Goal: Check status: Check status

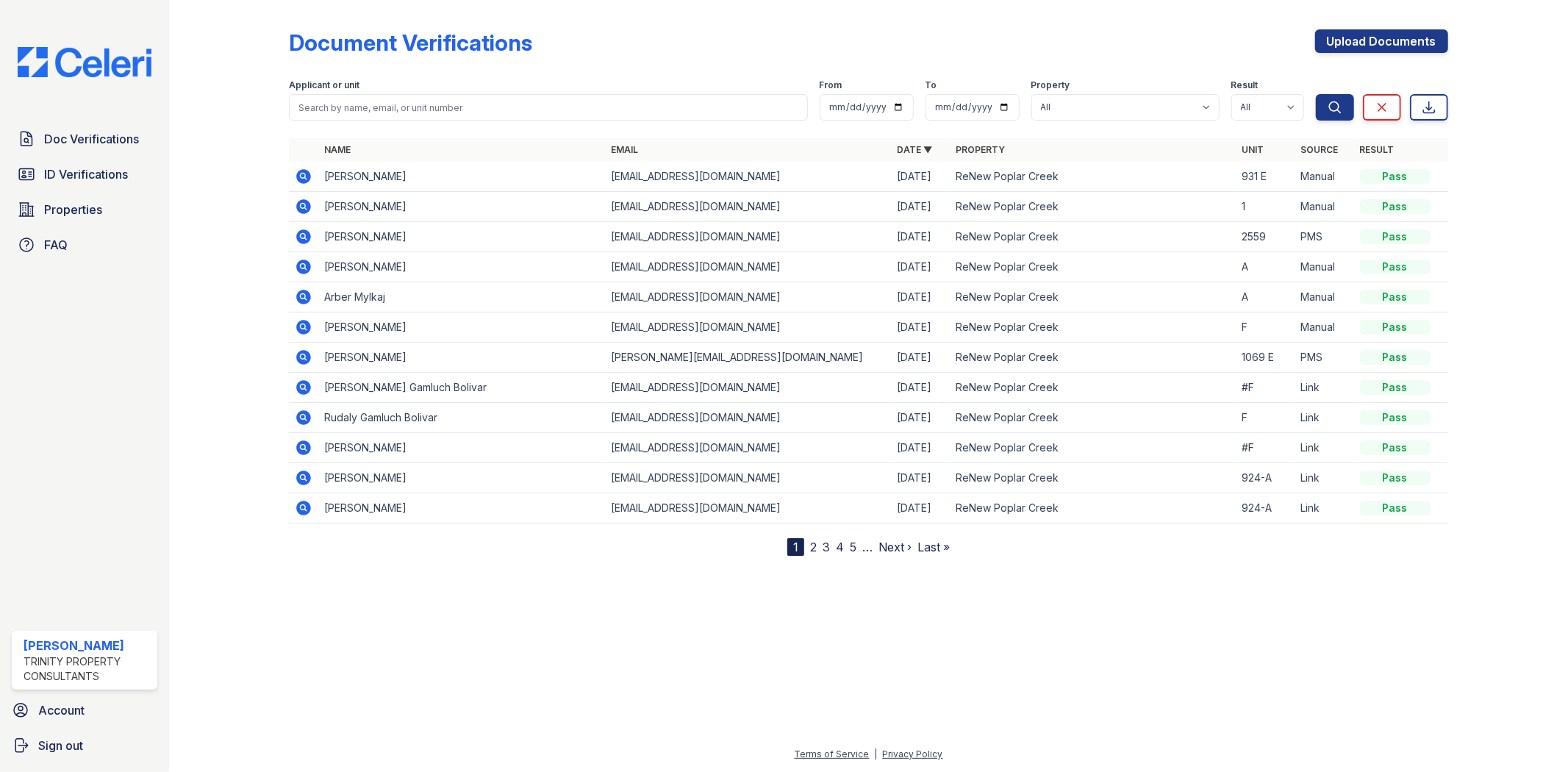
click at [851, 547] on link "5" at bounding box center [853, 547] width 7 height 15
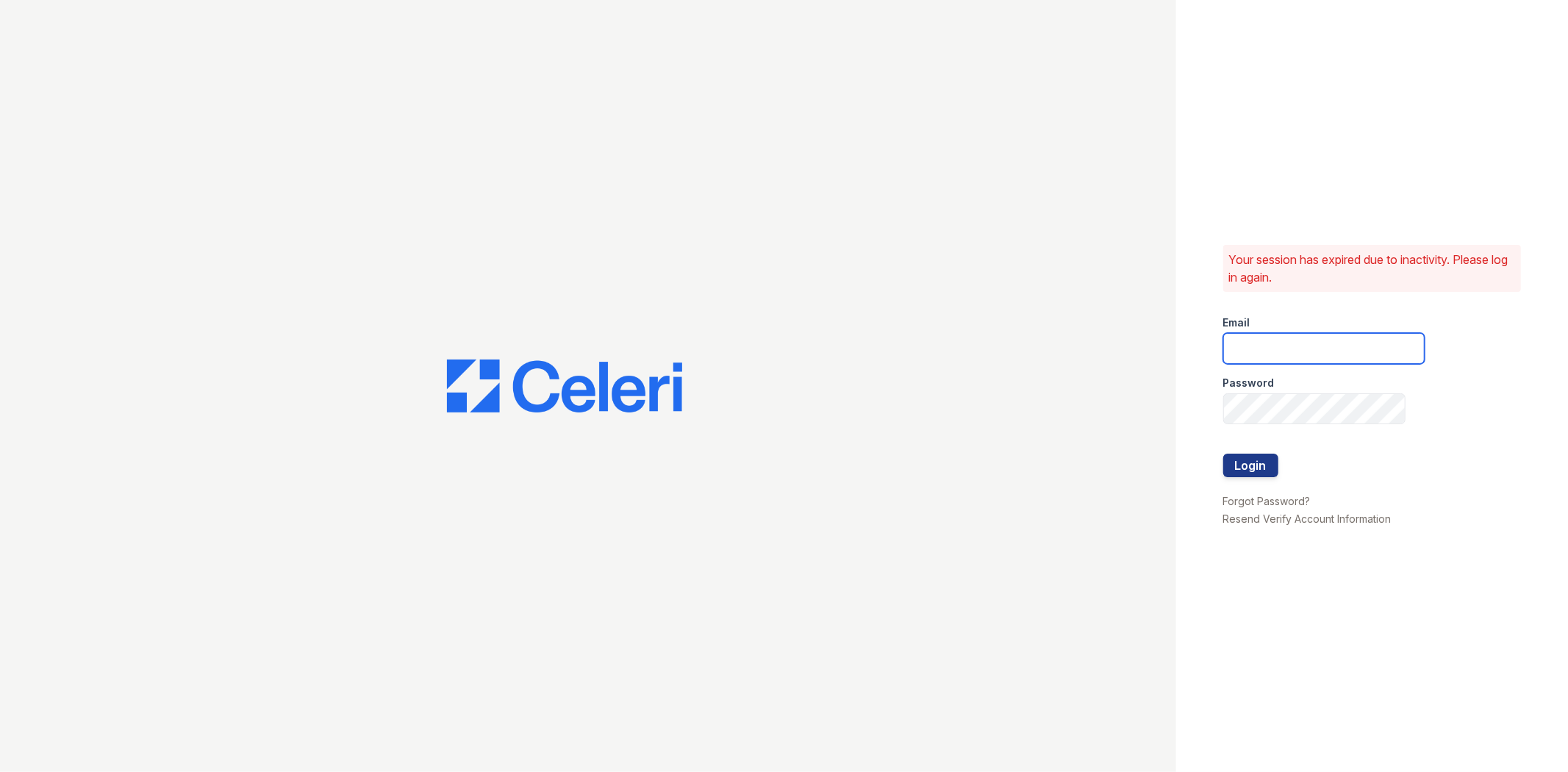
click at [1298, 351] on input "email" at bounding box center [1324, 348] width 201 height 31
type input "[EMAIL_ADDRESS][DOMAIN_NAME]"
click at [1223, 454] on button "Login" at bounding box center [1251, 465] width 55 height 23
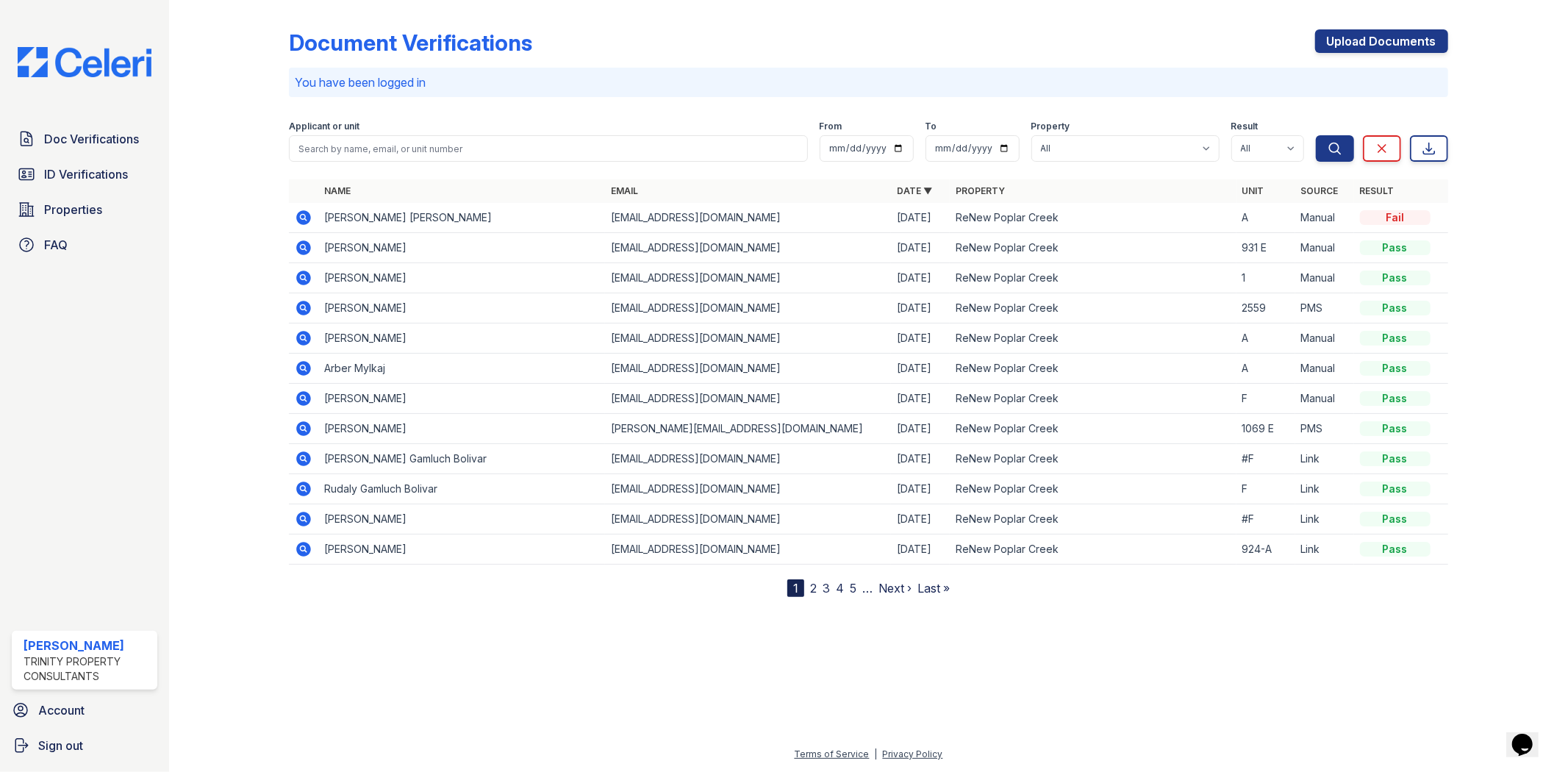
click at [850, 586] on link "5" at bounding box center [853, 588] width 7 height 15
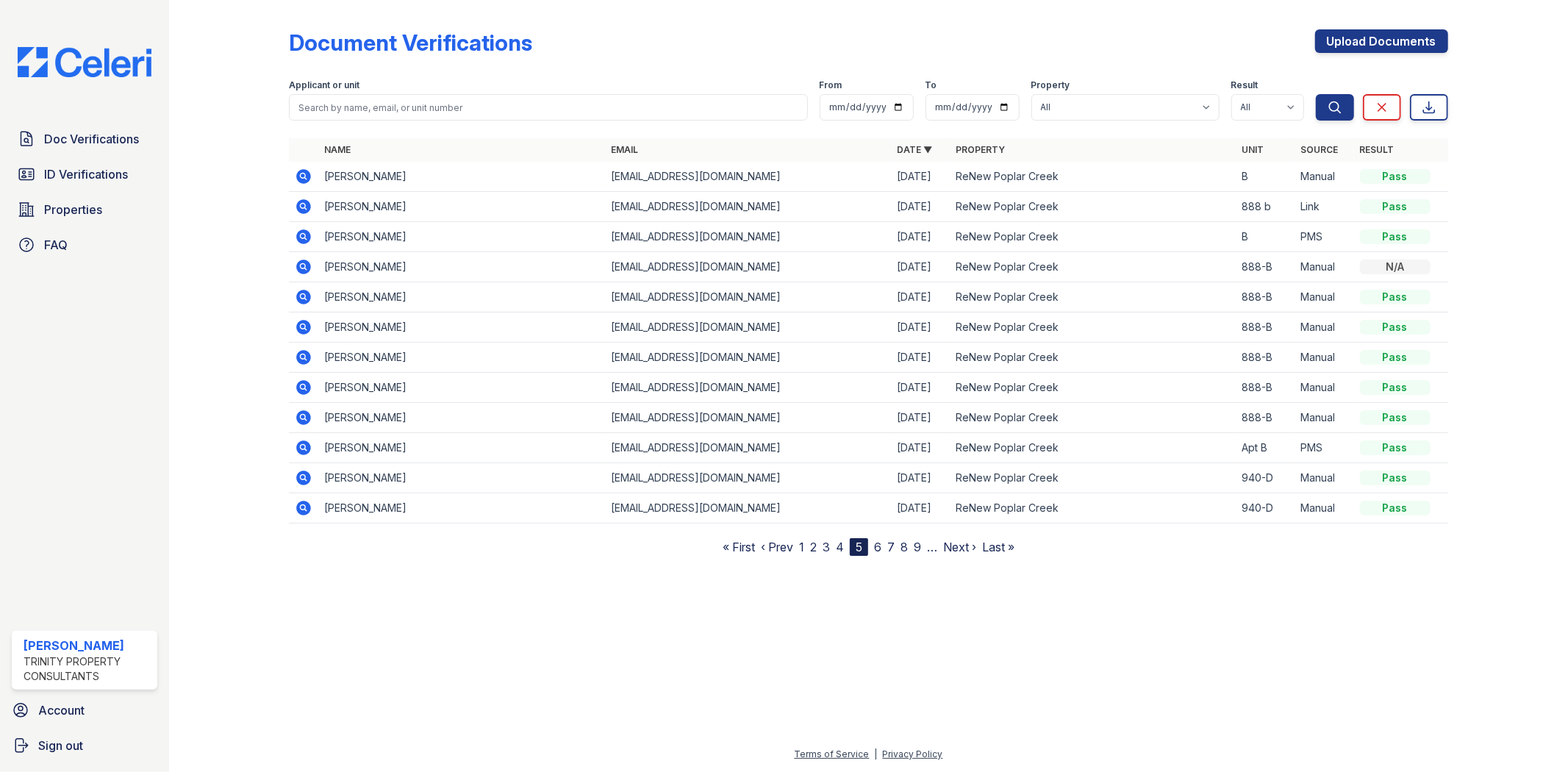
click at [902, 548] on link "8" at bounding box center [905, 547] width 8 height 15
click at [902, 548] on link "10" at bounding box center [897, 547] width 13 height 15
click at [826, 547] on link "8" at bounding box center [824, 547] width 8 height 15
click at [104, 179] on span "ID Verifications" at bounding box center [86, 173] width 84 height 17
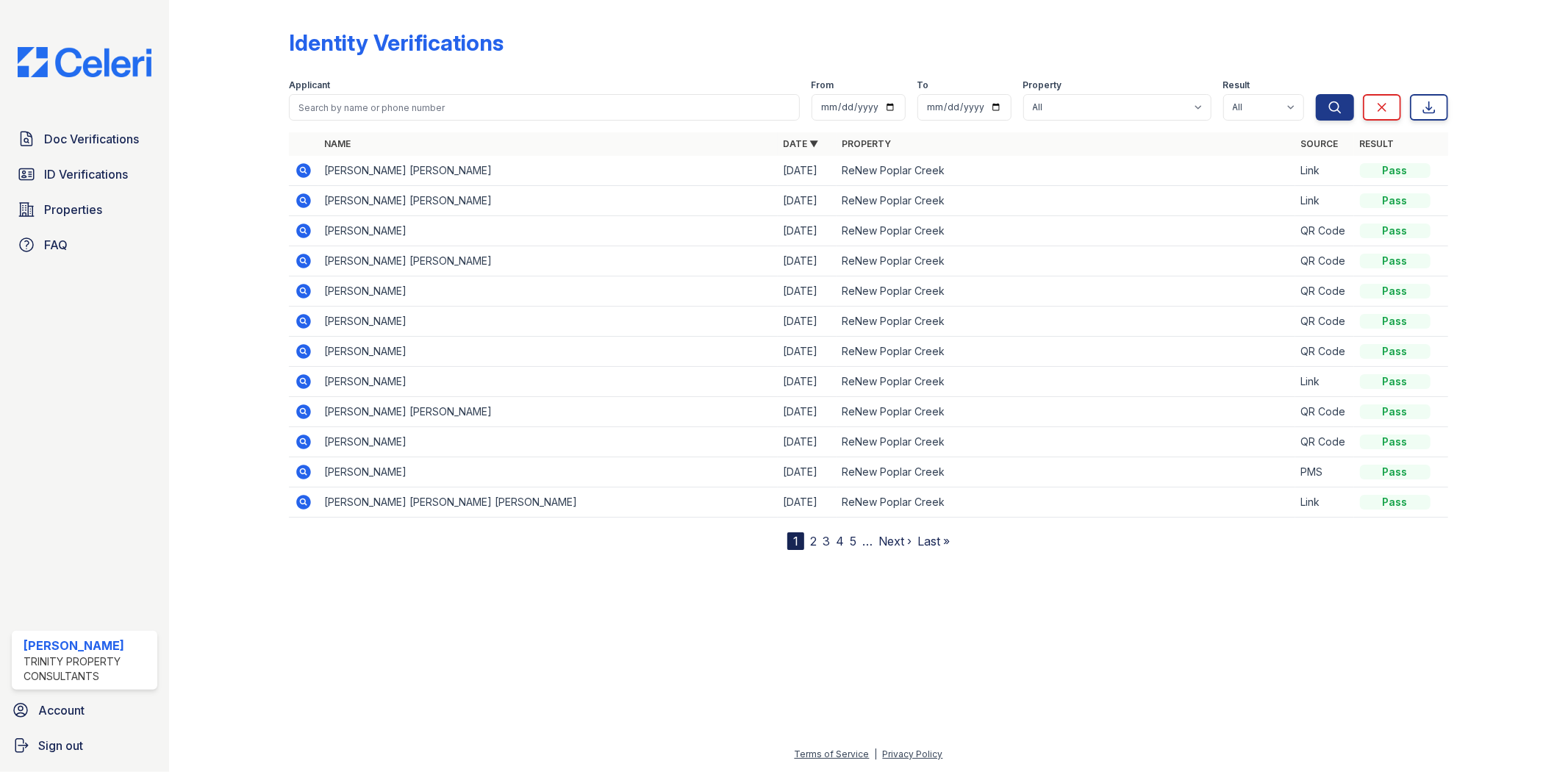
click at [841, 542] on link "4" at bounding box center [840, 541] width 8 height 15
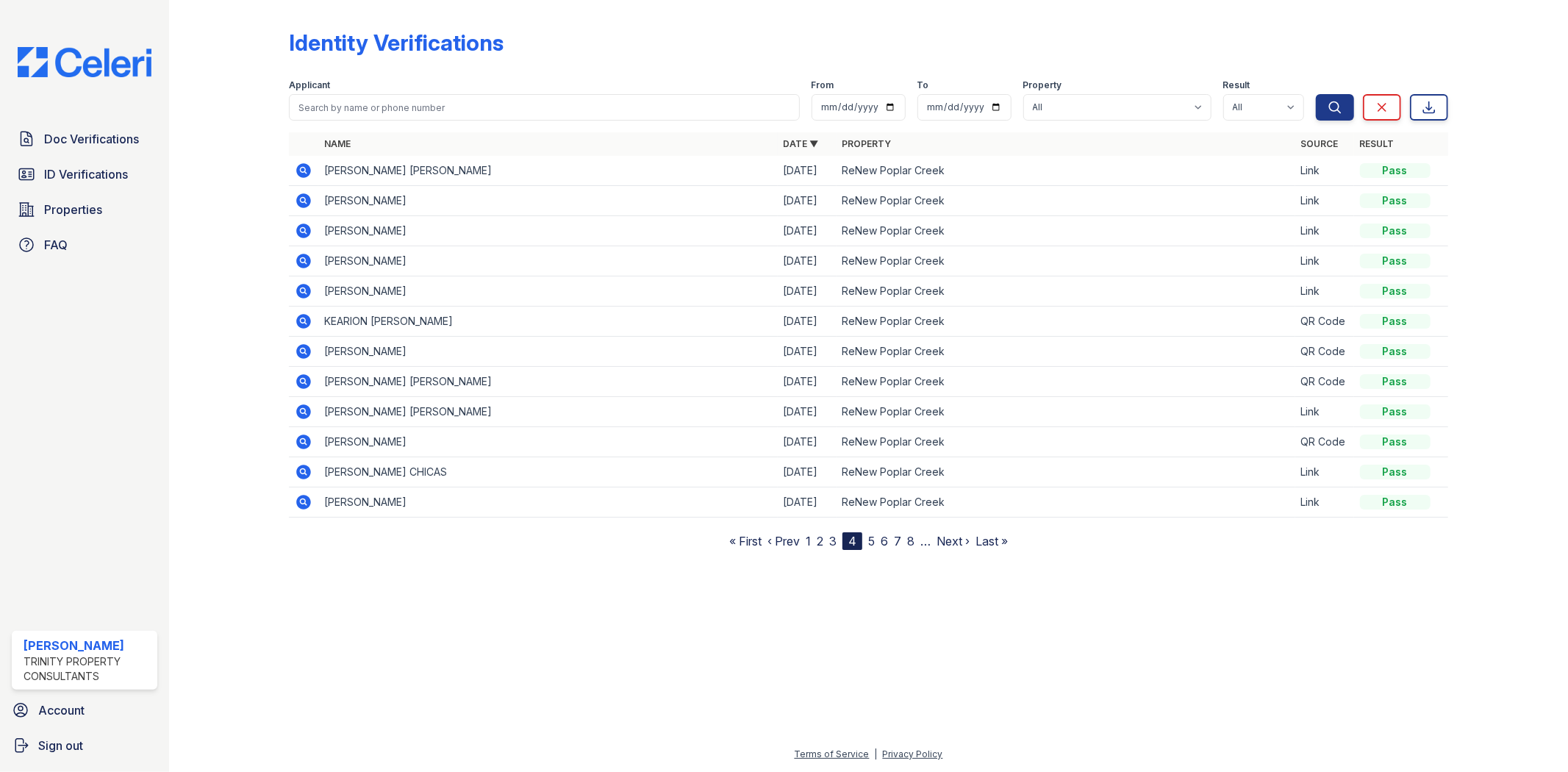
click at [874, 542] on link "5" at bounding box center [871, 541] width 7 height 15
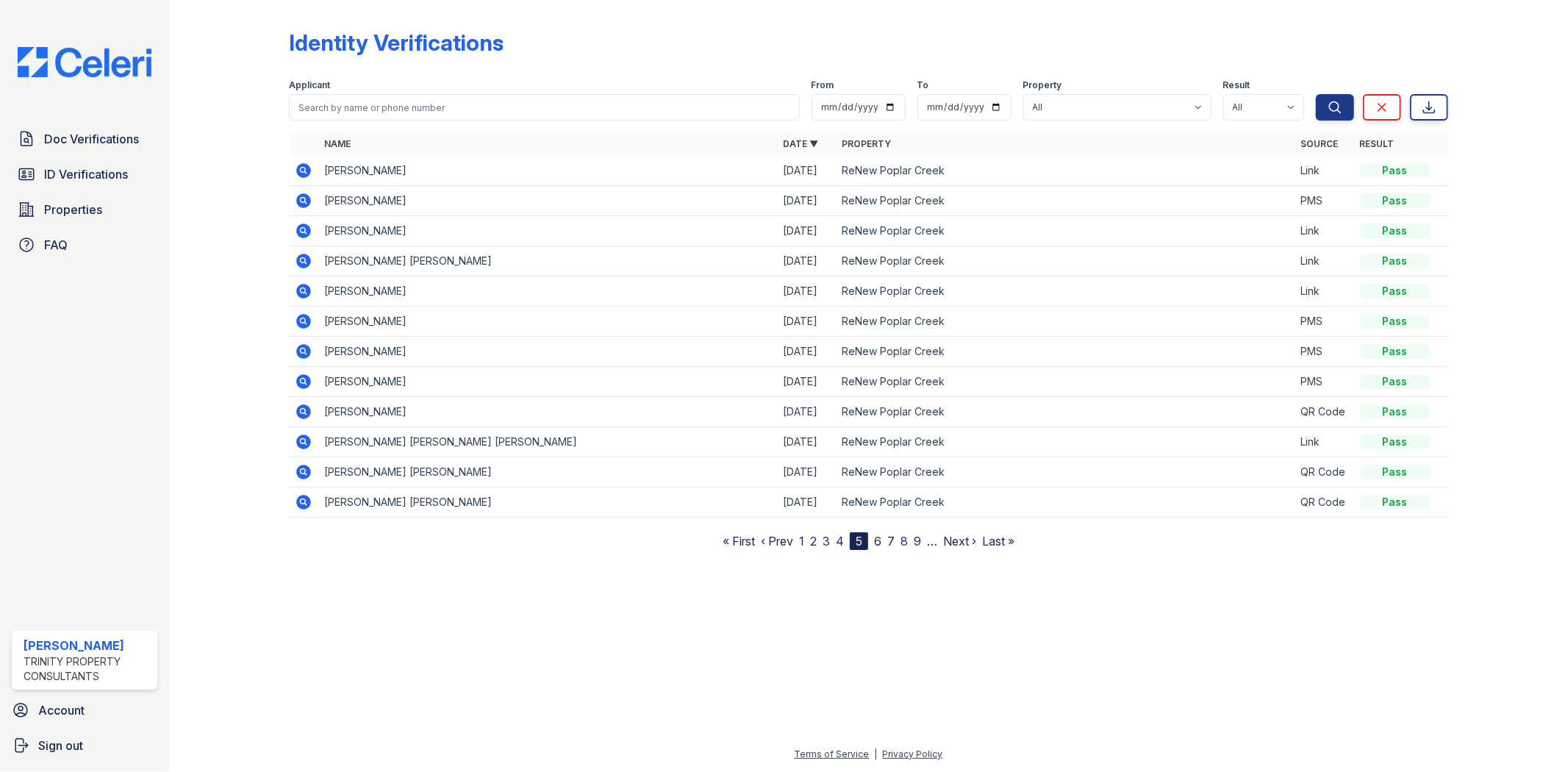
click at [893, 538] on link "7" at bounding box center [891, 541] width 8 height 15
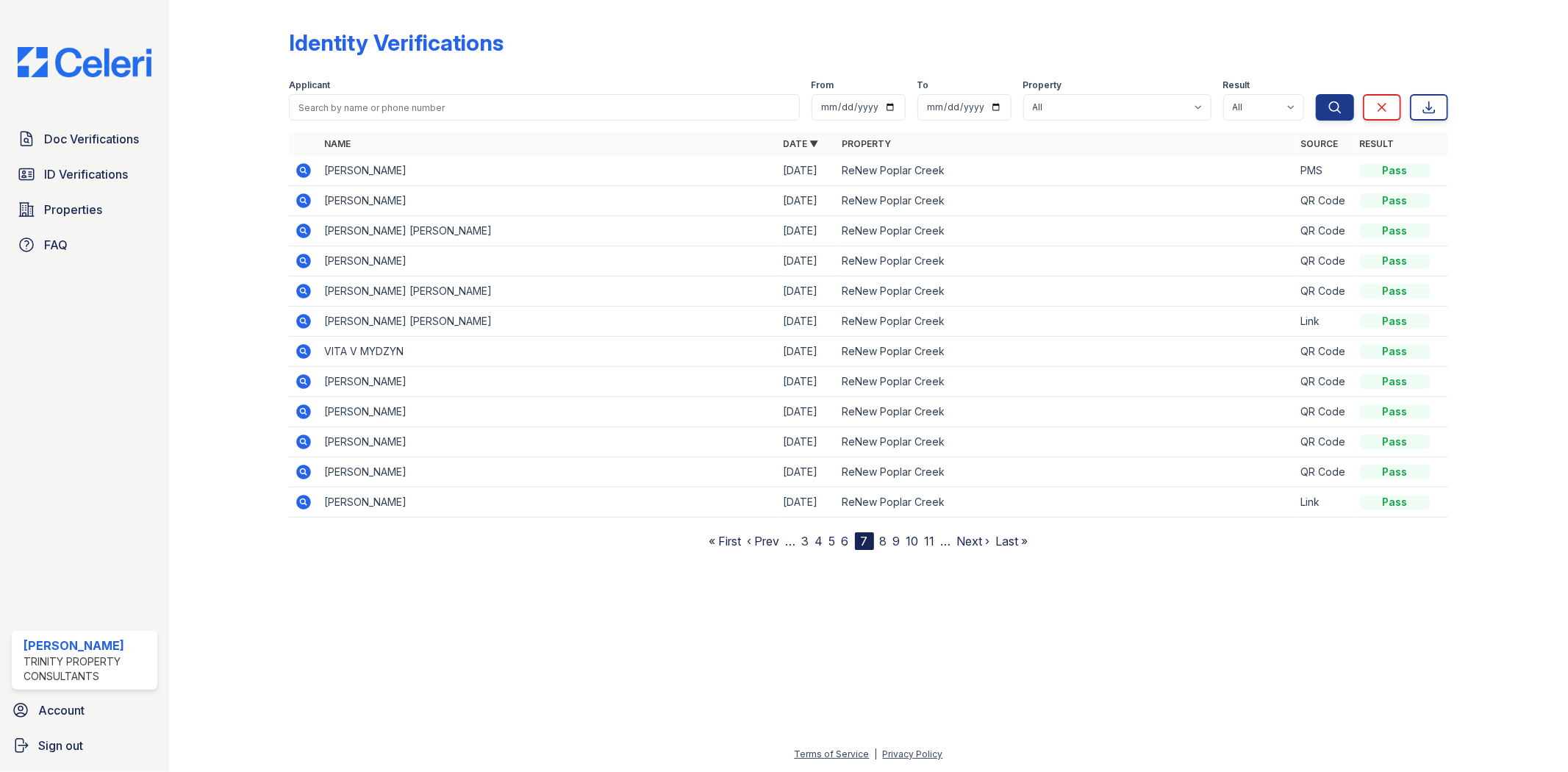
click at [306, 233] on icon at bounding box center [303, 230] width 17 height 17
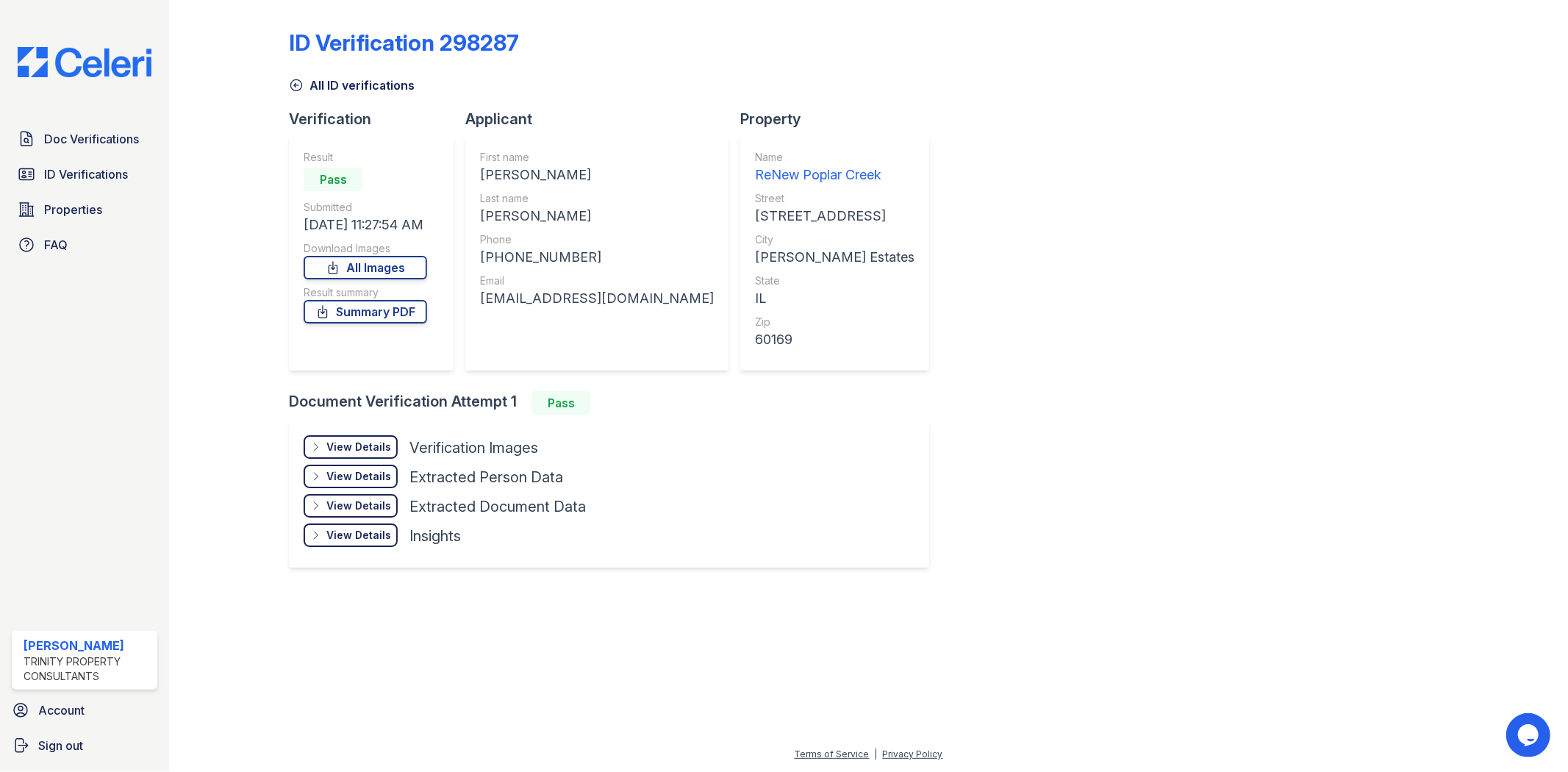
click at [369, 445] on div "View Details" at bounding box center [359, 447] width 65 height 15
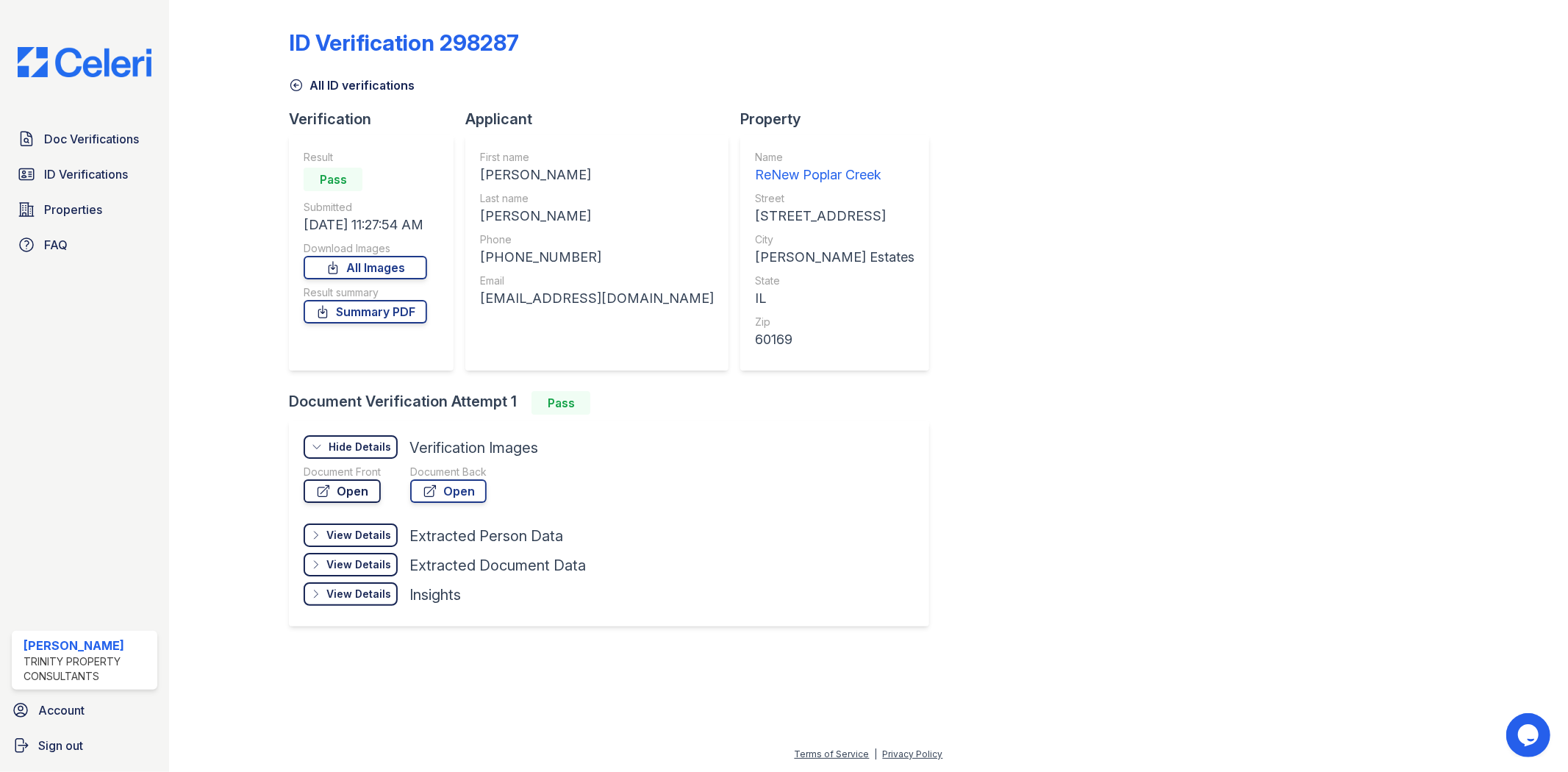
click at [354, 488] on link "Open" at bounding box center [342, 491] width 77 height 23
click at [90, 133] on span "Doc Verifications" at bounding box center [92, 139] width 95 height 17
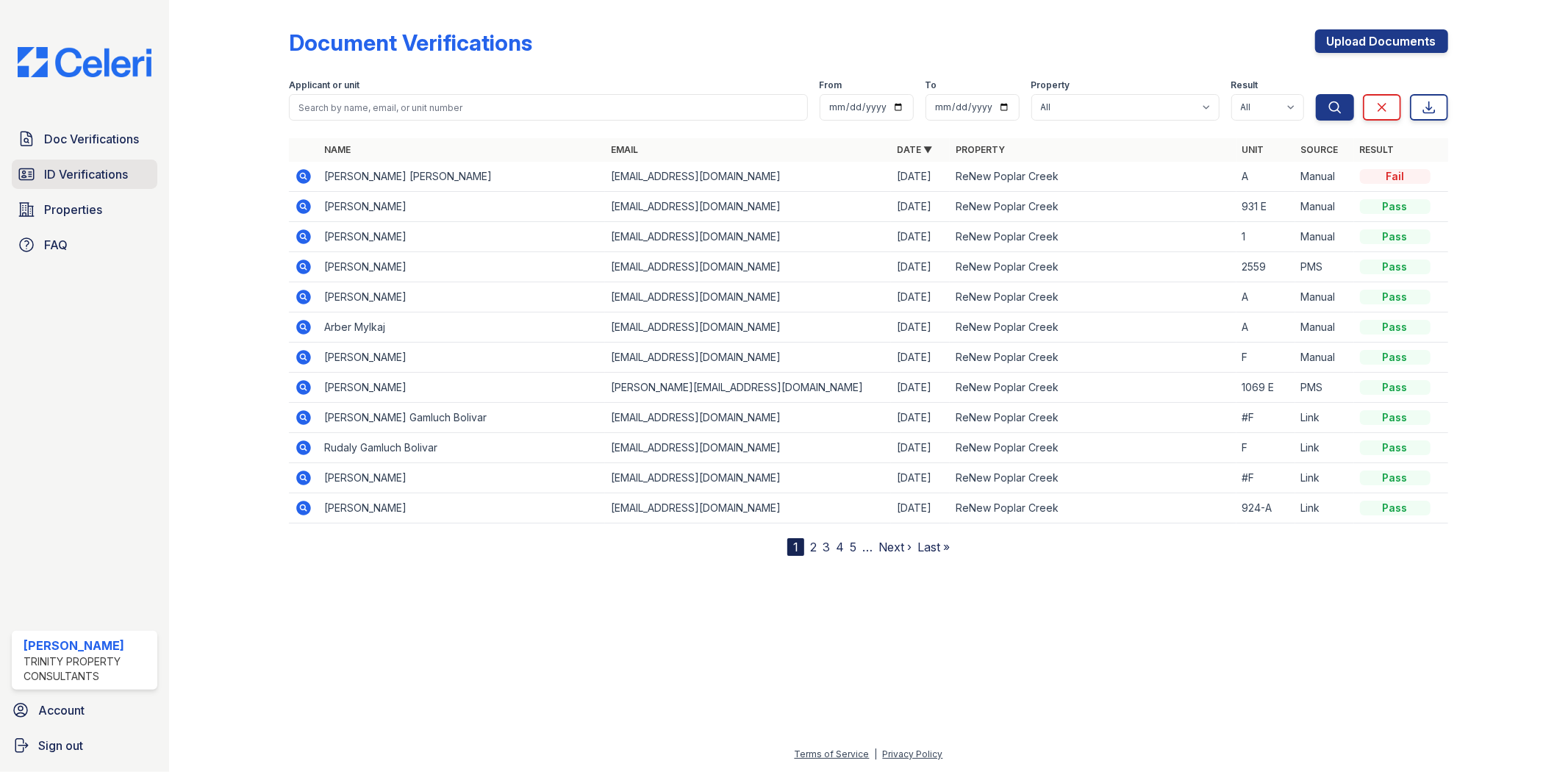
click at [119, 179] on span "ID Verifications" at bounding box center [86, 173] width 84 height 17
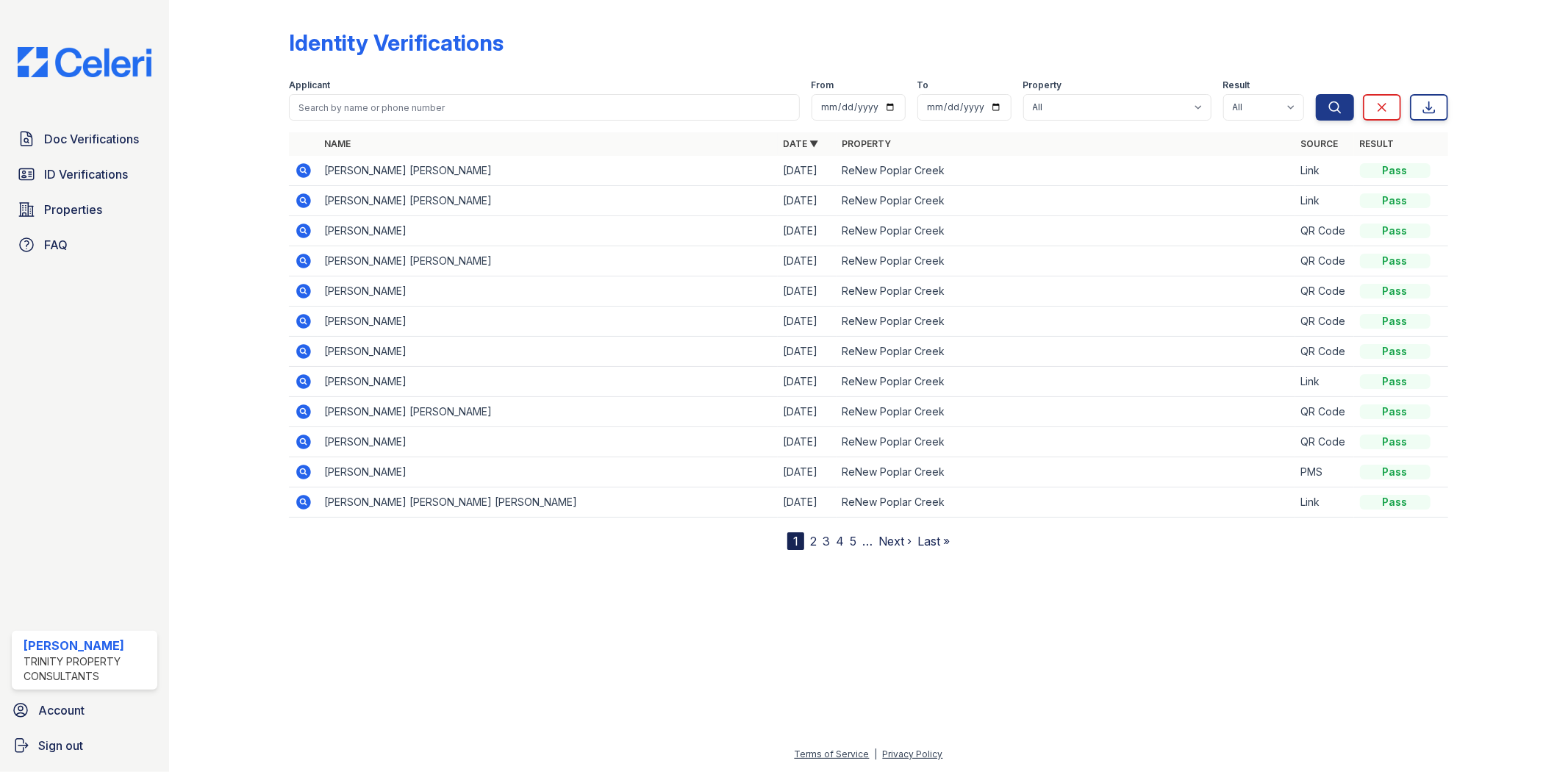
click at [119, 179] on span "ID Verifications" at bounding box center [86, 173] width 84 height 17
click at [78, 170] on span "ID Verifications" at bounding box center [86, 173] width 84 height 17
click at [76, 209] on span "Properties" at bounding box center [73, 209] width 58 height 17
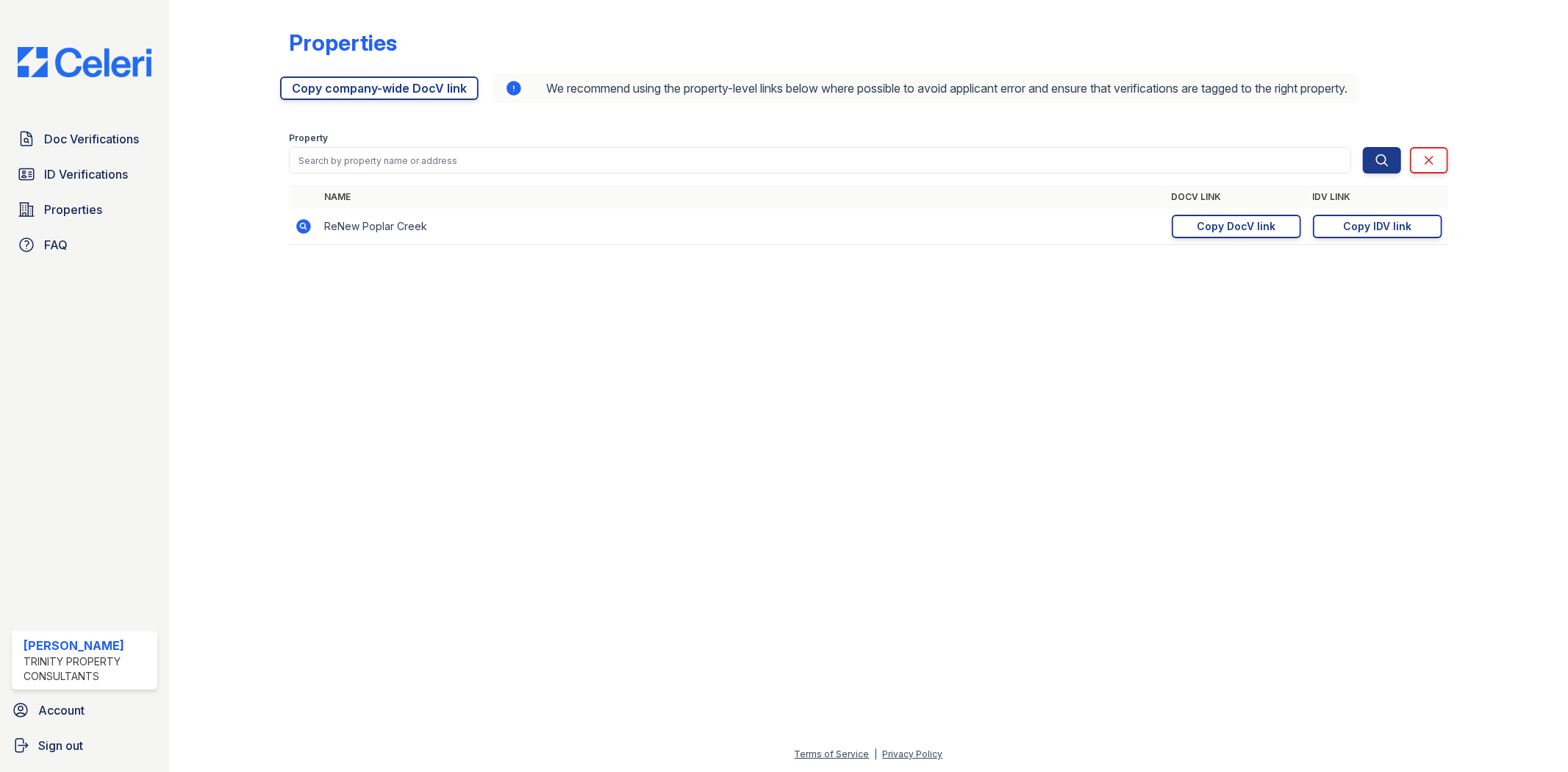
click at [71, 178] on span "ID Verifications" at bounding box center [86, 173] width 84 height 17
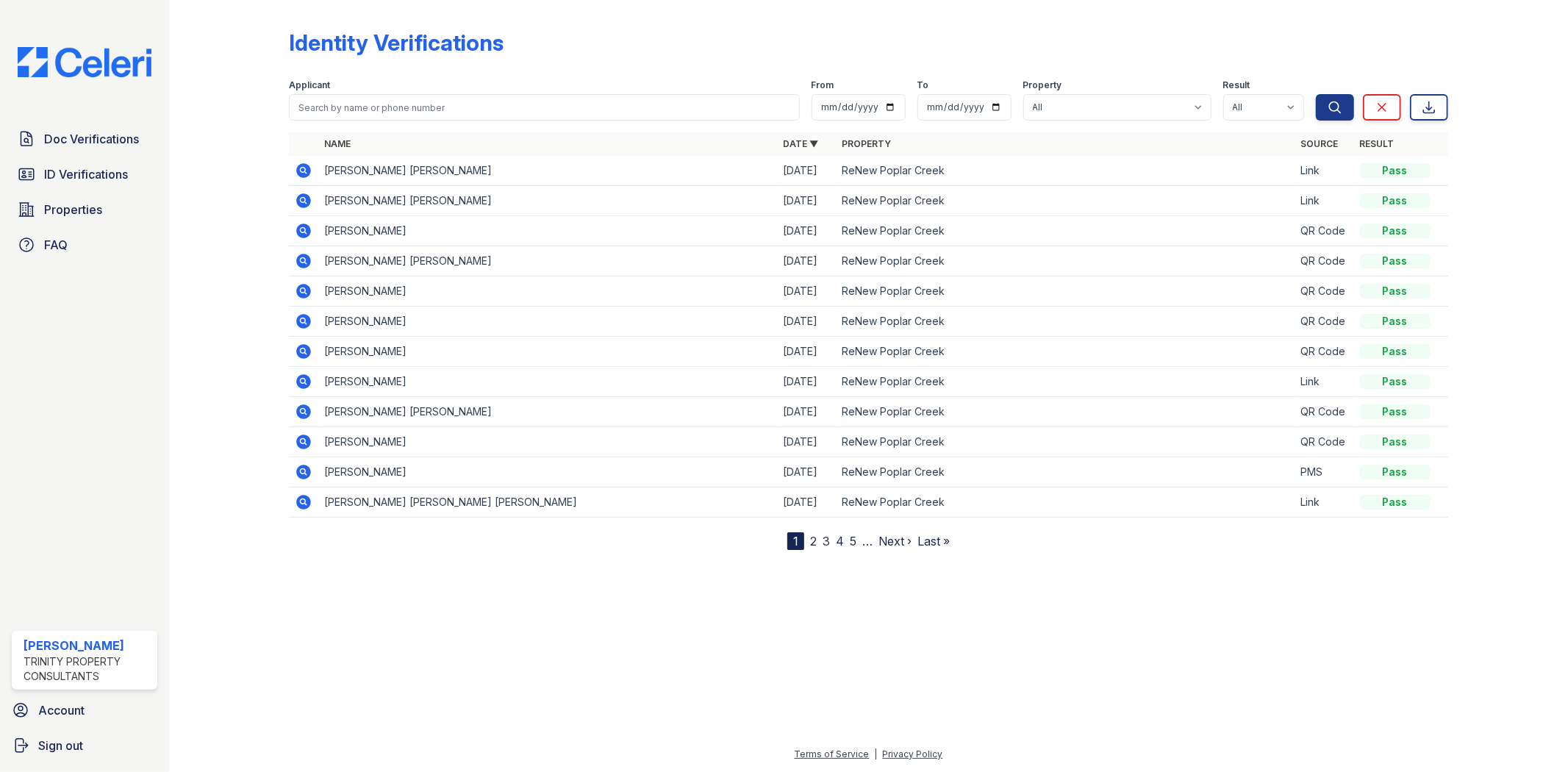
click at [71, 178] on span "ID Verifications" at bounding box center [86, 173] width 84 height 17
click at [63, 143] on span "Doc Verifications" at bounding box center [92, 139] width 95 height 17
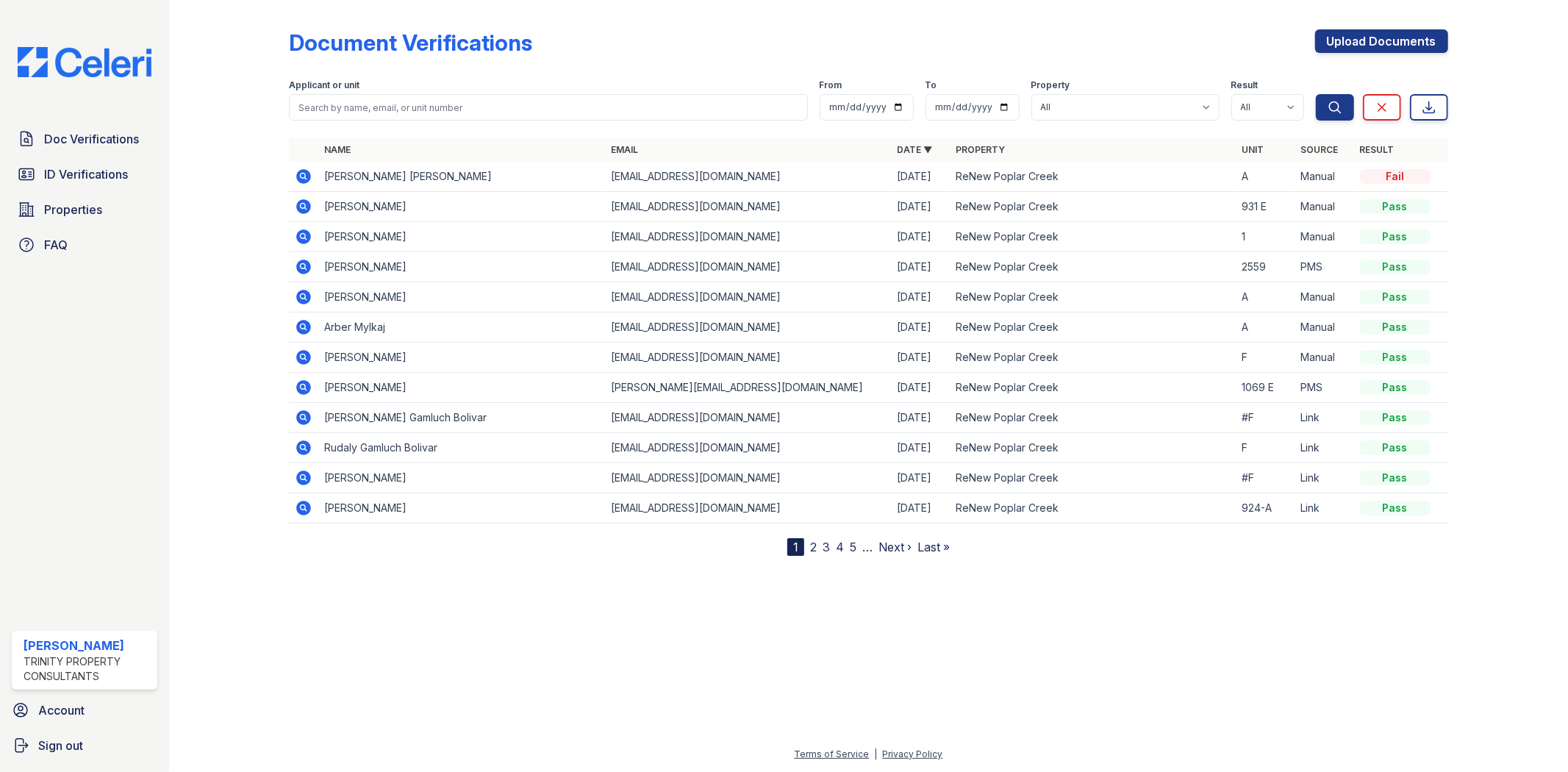
click at [67, 157] on div "Doc Verifications ID Verifications Properties FAQ" at bounding box center [84, 191] width 158 height 135
click at [71, 167] on span "ID Verifications" at bounding box center [86, 173] width 84 height 17
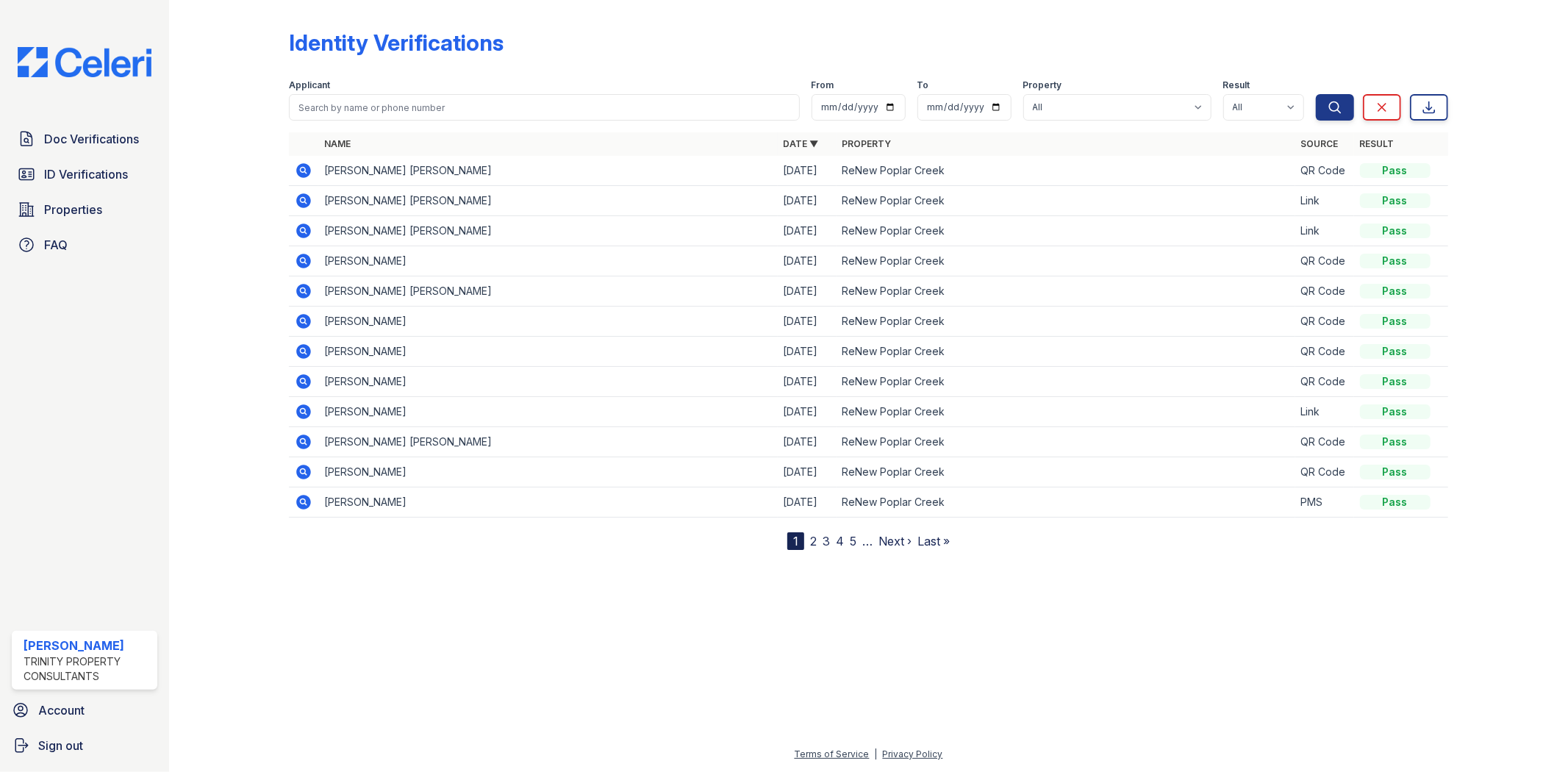
click at [71, 167] on span "ID Verifications" at bounding box center [86, 173] width 84 height 17
click at [77, 182] on span "ID Verifications" at bounding box center [86, 173] width 84 height 17
click at [77, 179] on span "ID Verifications" at bounding box center [86, 173] width 84 height 17
click at [133, 139] on span "Doc Verifications" at bounding box center [92, 139] width 95 height 17
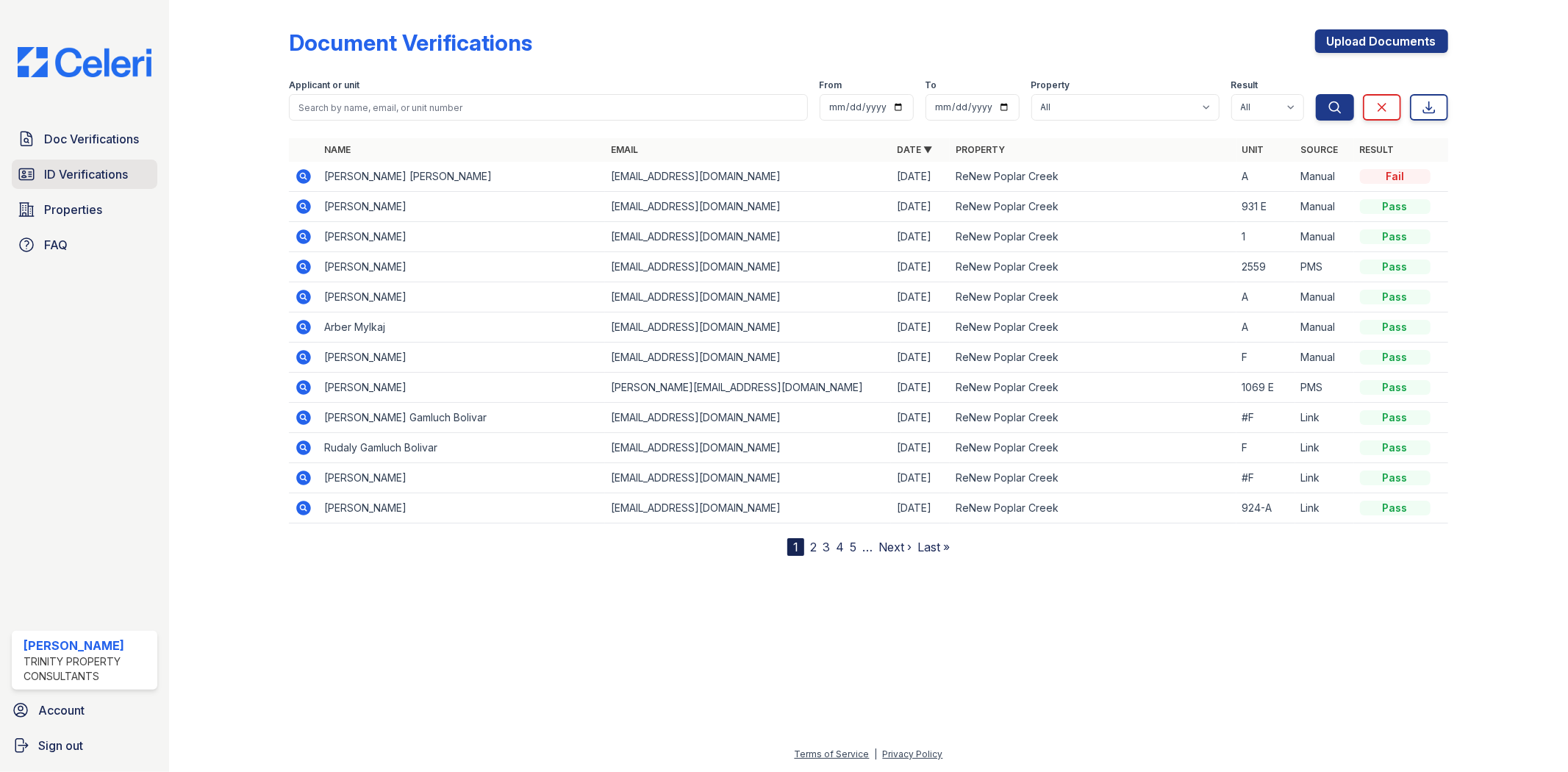
click at [106, 179] on span "ID Verifications" at bounding box center [86, 173] width 84 height 17
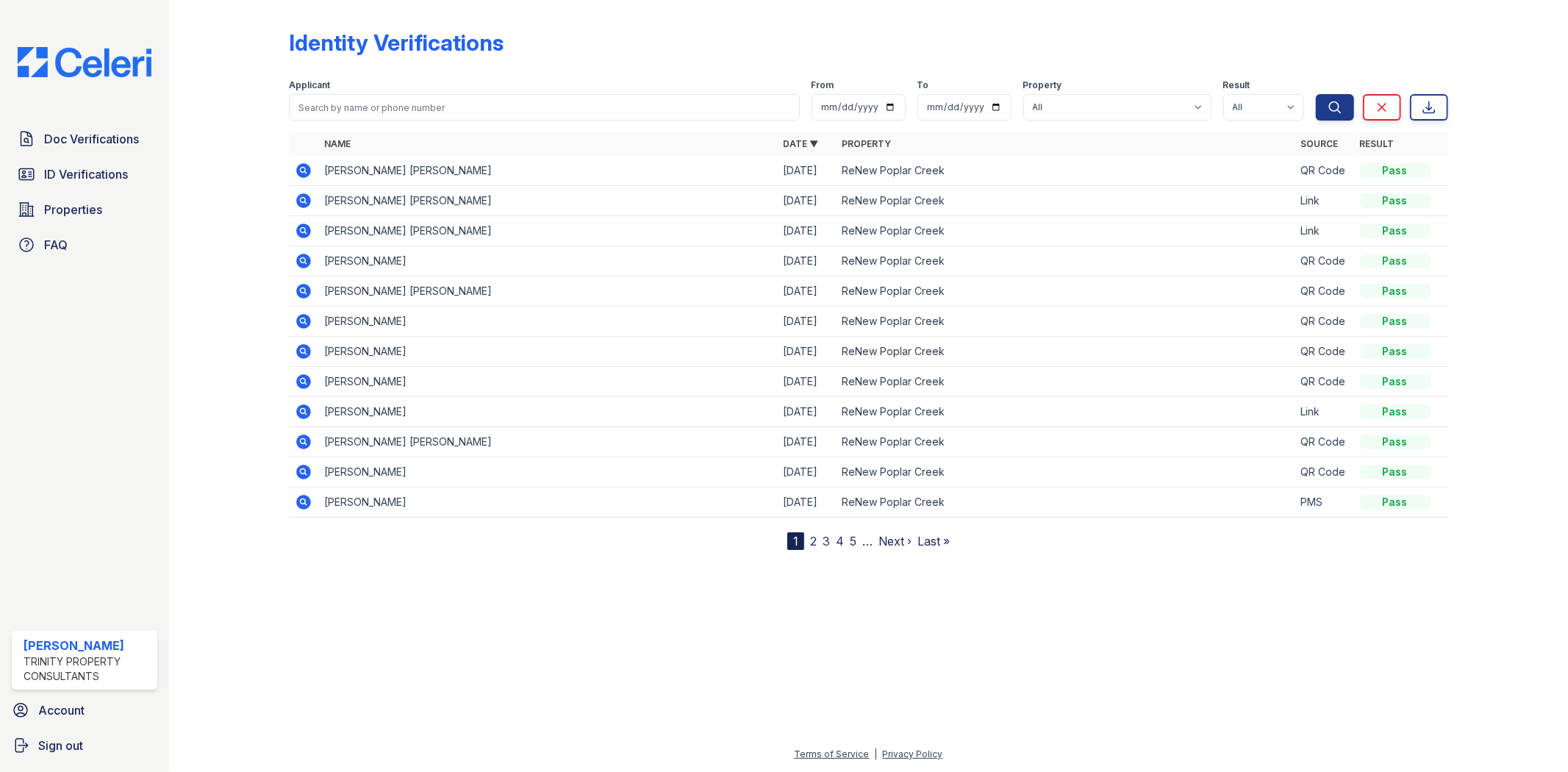
click at [106, 179] on span "ID Verifications" at bounding box center [86, 173] width 84 height 17
click at [69, 176] on span "ID Verifications" at bounding box center [86, 173] width 84 height 17
click at [299, 198] on icon at bounding box center [305, 201] width 15 height 15
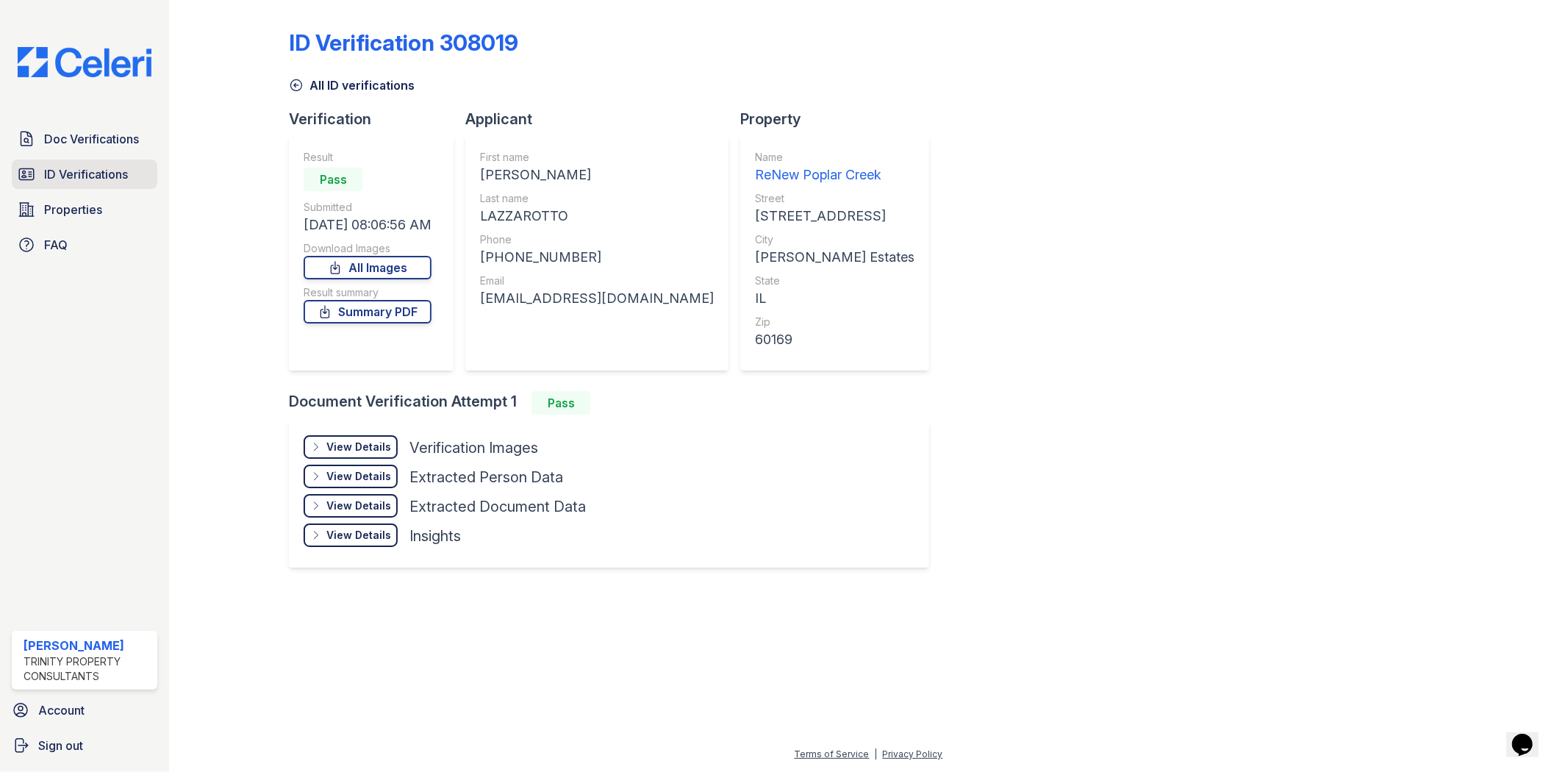
click at [89, 173] on span "ID Verifications" at bounding box center [86, 173] width 84 height 17
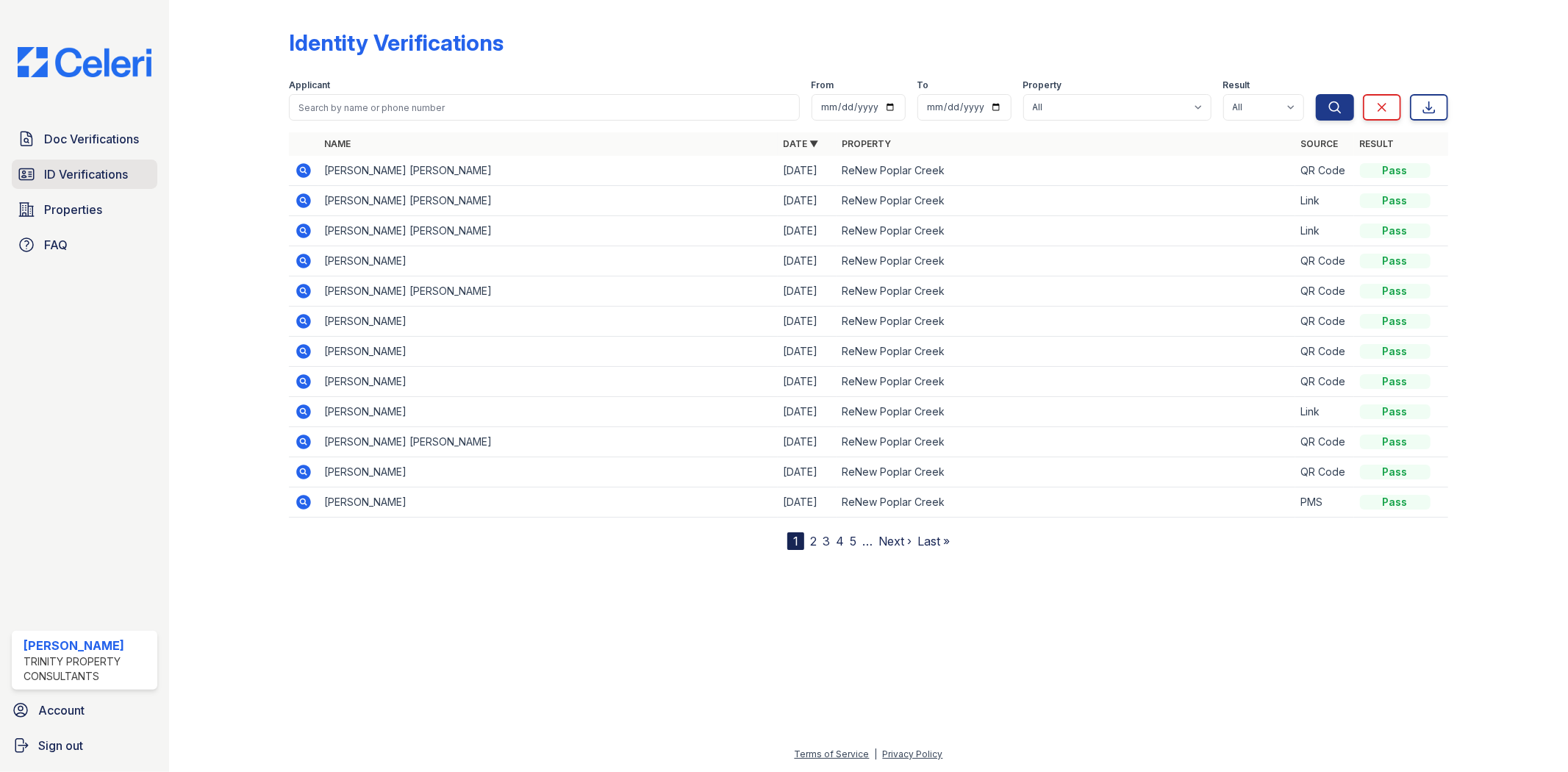
click at [92, 187] on link "ID Verifications" at bounding box center [84, 174] width 145 height 29
click at [98, 184] on link "ID Verifications" at bounding box center [84, 174] width 145 height 29
